Goal: Find specific page/section: Find specific page/section

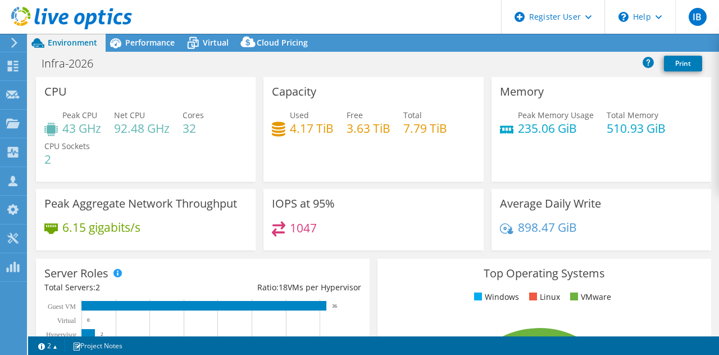
select select "EUFrankfurt"
select select "USD"
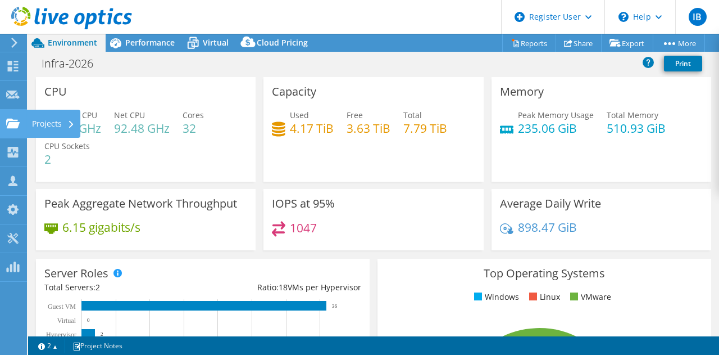
click at [13, 119] on icon at bounding box center [12, 123] width 13 height 11
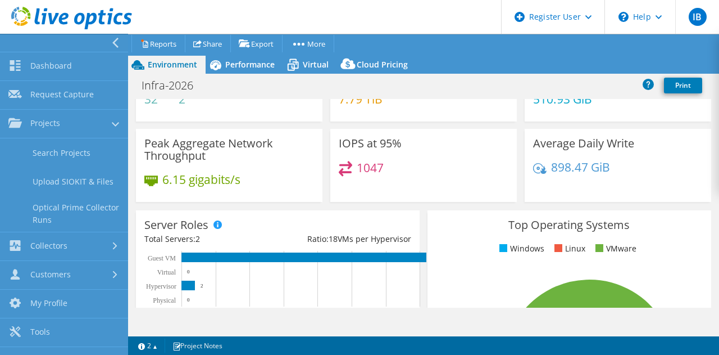
scroll to position [112, 0]
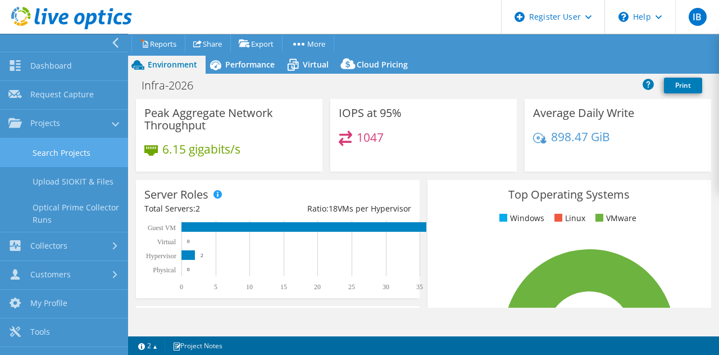
click at [34, 156] on link "Search Projects" at bounding box center [64, 152] width 128 height 29
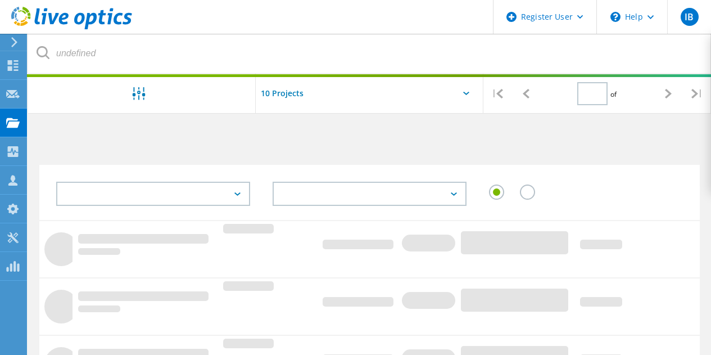
type input "1"
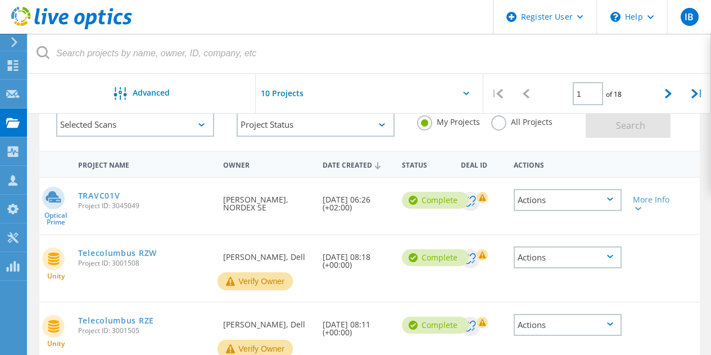
scroll to position [56, 0]
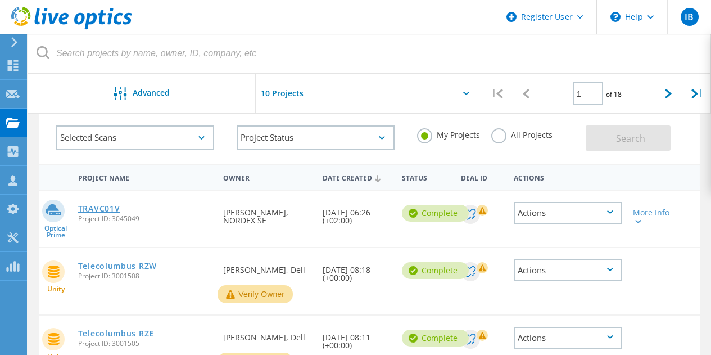
click at [106, 212] on link "TRAVC01V" at bounding box center [99, 209] width 42 height 8
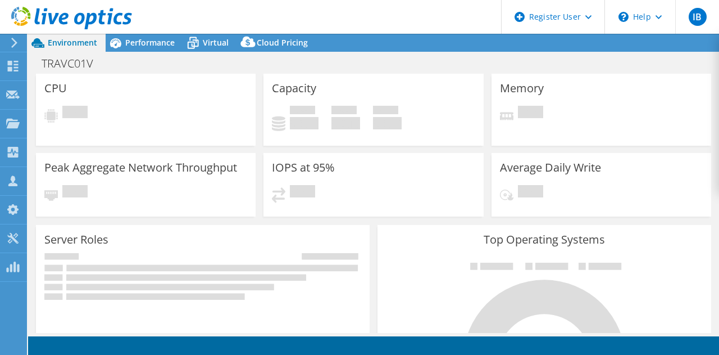
select select "USD"
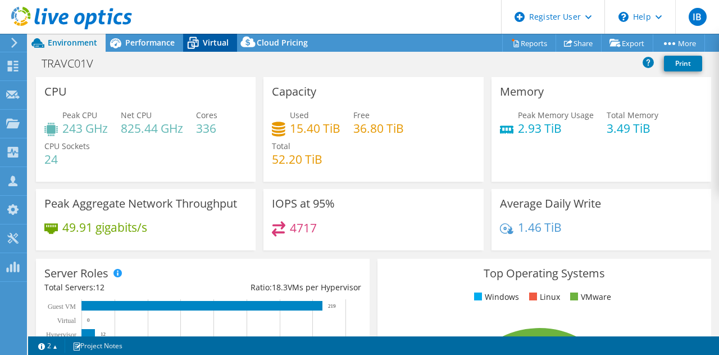
click at [197, 44] on icon at bounding box center [193, 43] width 11 height 9
